Goal: Task Accomplishment & Management: Use online tool/utility

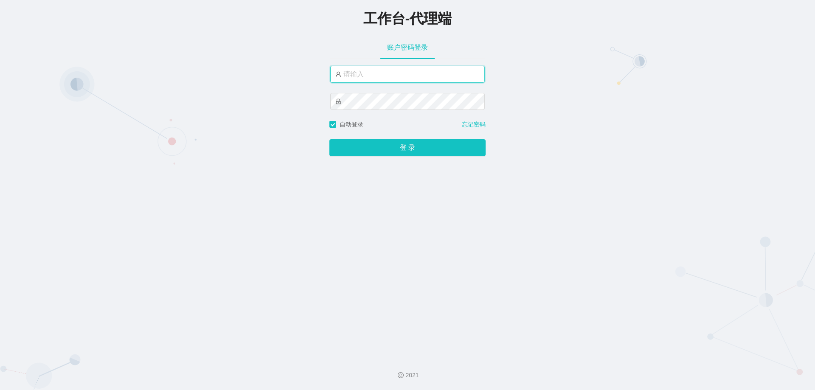
click at [379, 71] on input "text" at bounding box center [407, 74] width 155 height 17
type input "baoqiang888"
click at [330, 139] on button "登 录" at bounding box center [408, 147] width 156 height 17
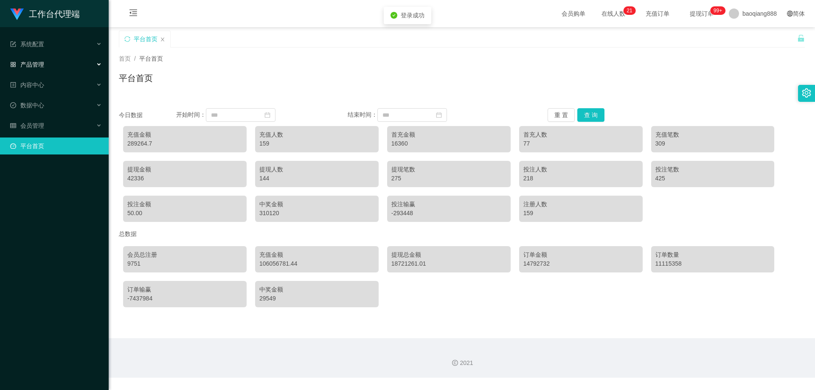
click at [71, 62] on div "产品管理" at bounding box center [54, 64] width 109 height 17
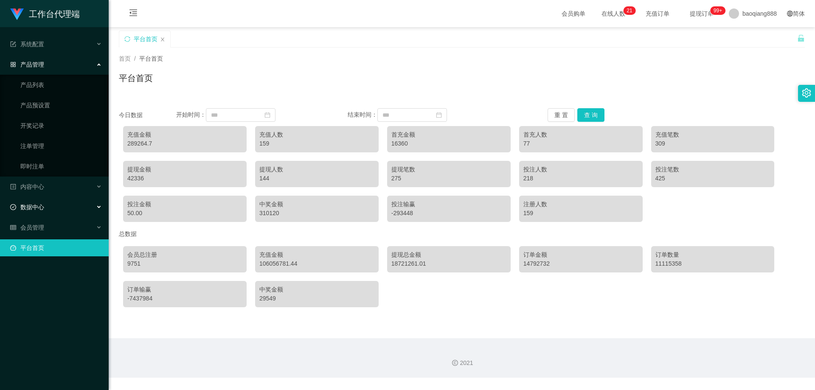
click at [53, 213] on div "数据中心" at bounding box center [54, 207] width 109 height 17
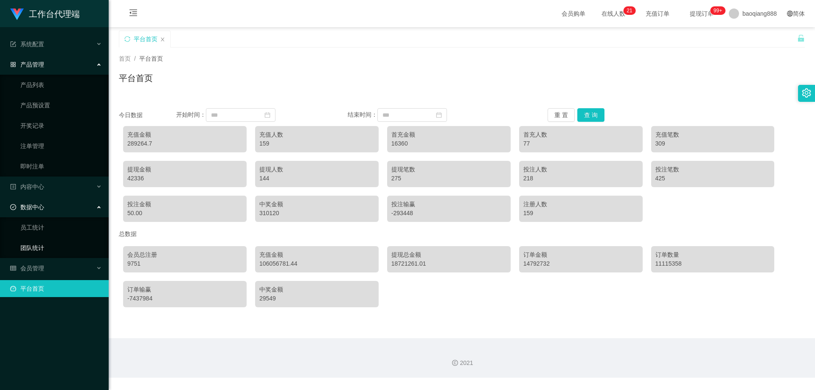
click at [51, 245] on link "团队统计" at bounding box center [61, 248] width 82 height 17
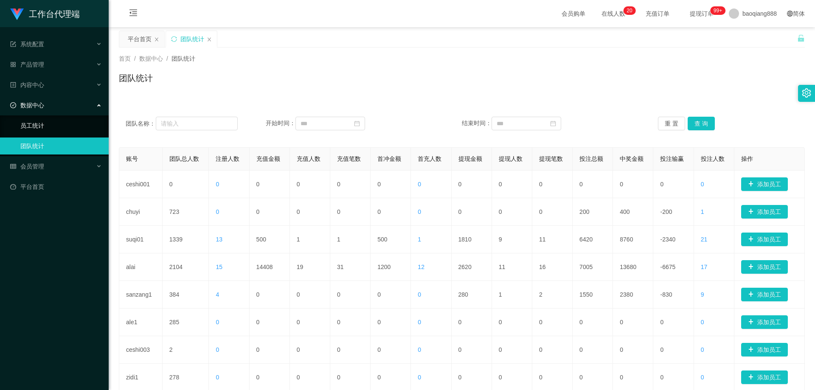
click at [20, 121] on link "员工统计" at bounding box center [61, 125] width 82 height 17
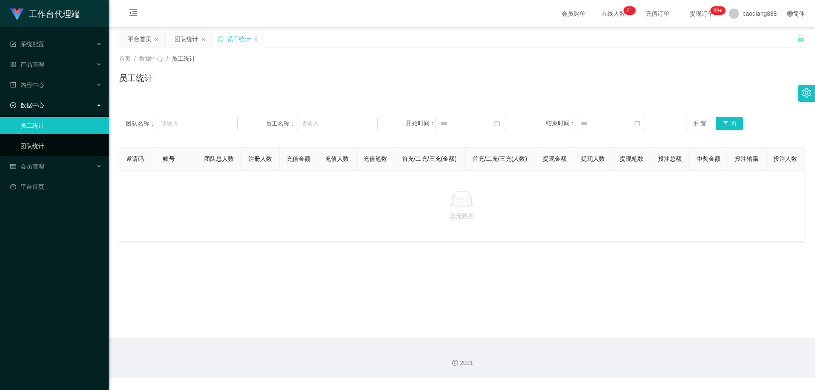
click at [28, 144] on link "团队统计" at bounding box center [61, 146] width 82 height 17
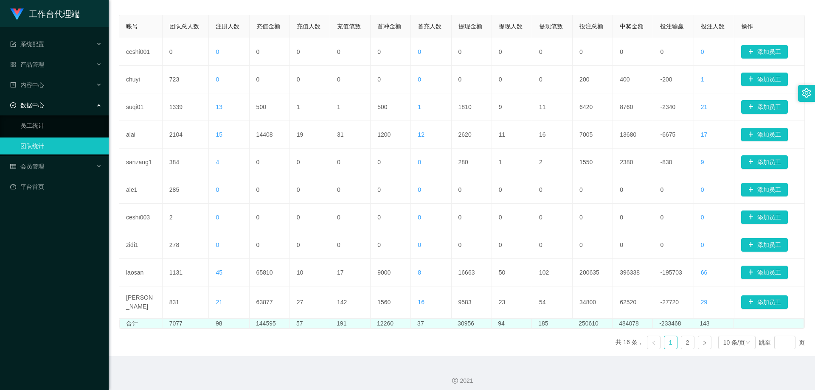
scroll to position [134, 0]
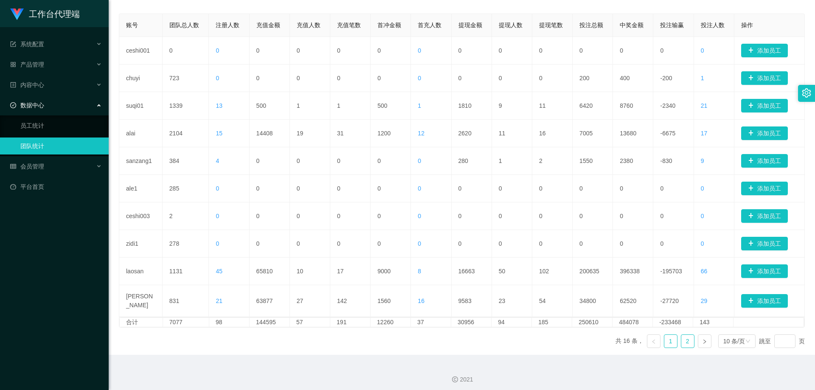
click at [682, 338] on link "2" at bounding box center [688, 341] width 13 height 13
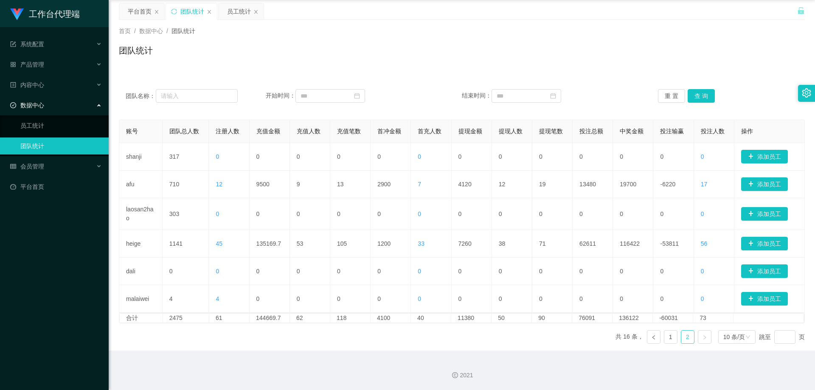
scroll to position [28, 0]
click at [665, 338] on link "1" at bounding box center [671, 337] width 13 height 13
